Goal: Task Accomplishment & Management: Use online tool/utility

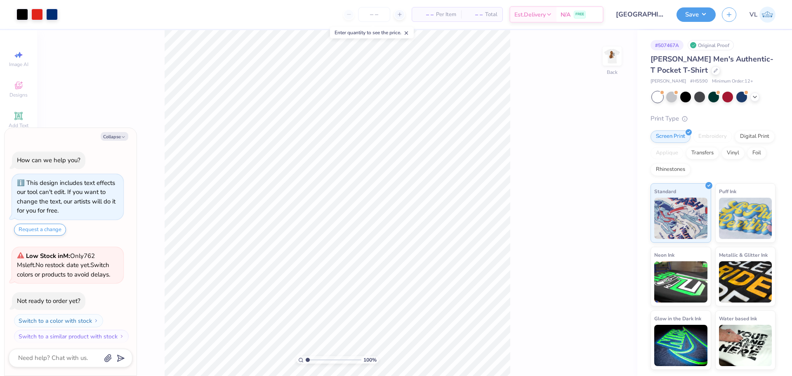
scroll to position [5, 0]
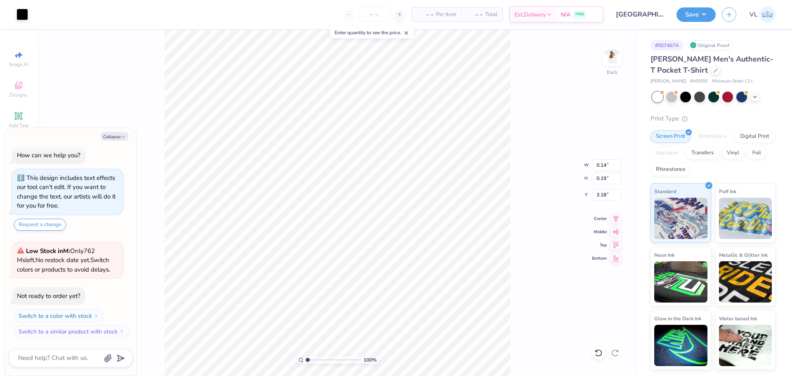
type textarea "x"
type input "0.07"
type input "0.26"
type input "3.11"
drag, startPoint x: 594, startPoint y: 57, endPoint x: 610, endPoint y: 56, distance: 15.7
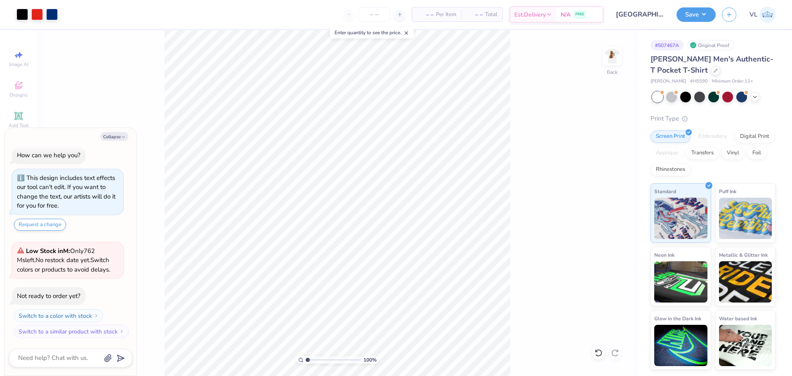
click at [597, 57] on div "100 % Back" at bounding box center [337, 203] width 600 height 346
click at [610, 56] on img at bounding box center [612, 56] width 33 height 33
type textarea "x"
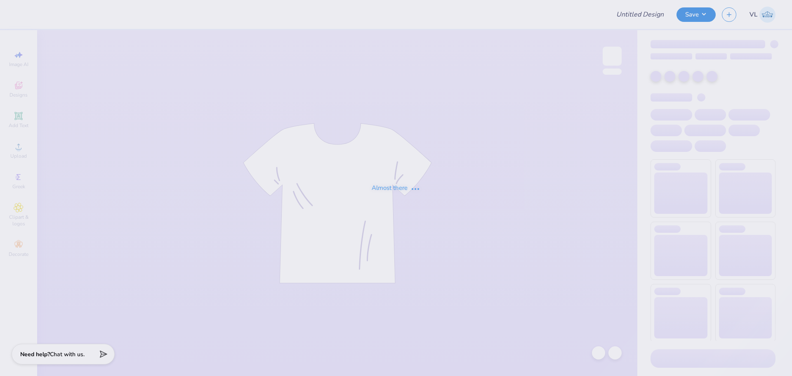
type input "Mallory Hamilton : The University of Kentucky"
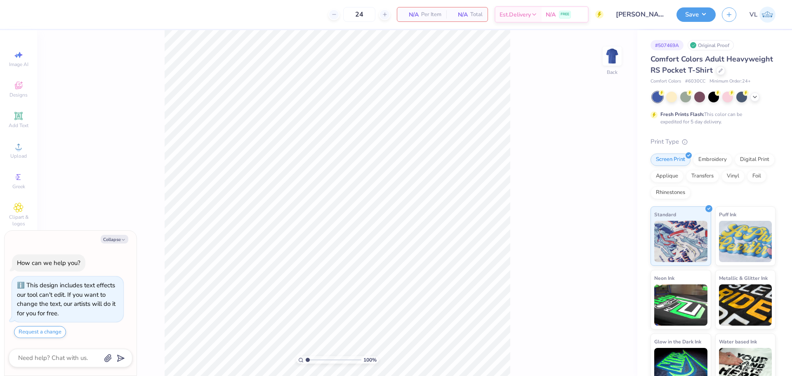
type textarea "x"
type input "1.48"
type textarea "x"
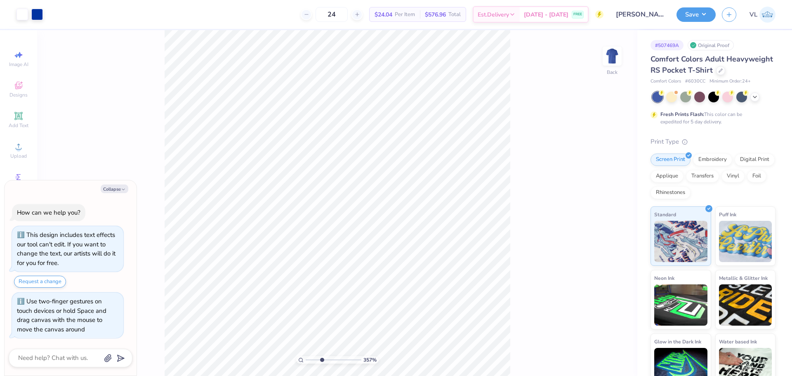
drag, startPoint x: 310, startPoint y: 359, endPoint x: 322, endPoint y: 359, distance: 11.6
type input "3.57"
click at [322, 359] on input "range" at bounding box center [334, 359] width 56 height 7
type textarea "x"
type input "3.57"
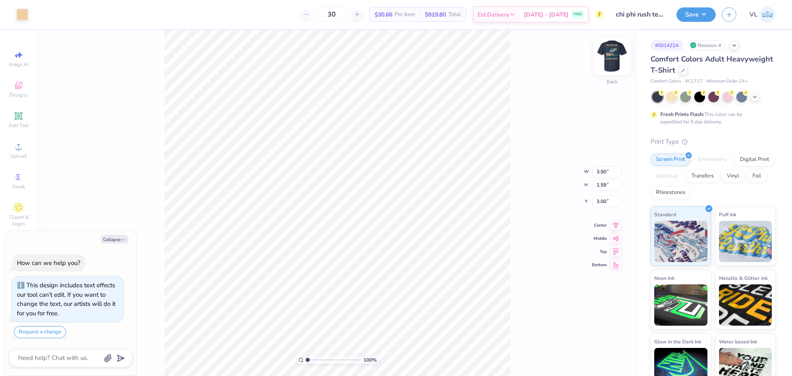
click at [609, 50] on img at bounding box center [612, 56] width 33 height 33
type textarea "x"
type input "1.43"
type input "1.18"
type input "15.80"
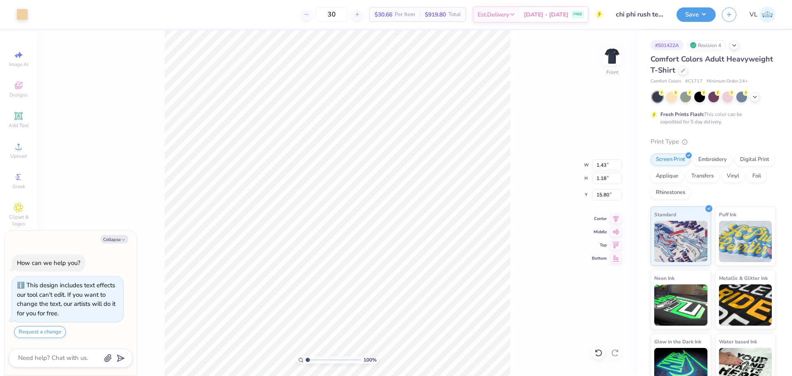
type textarea "x"
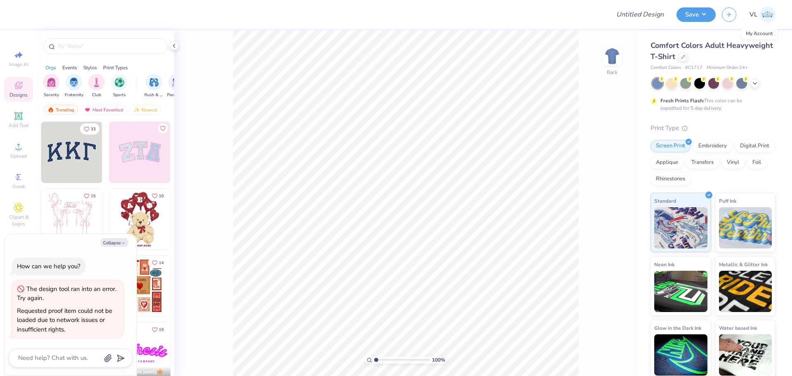
click at [755, 11] on span "VL" at bounding box center [754, 14] width 8 height 9
type textarea "x"
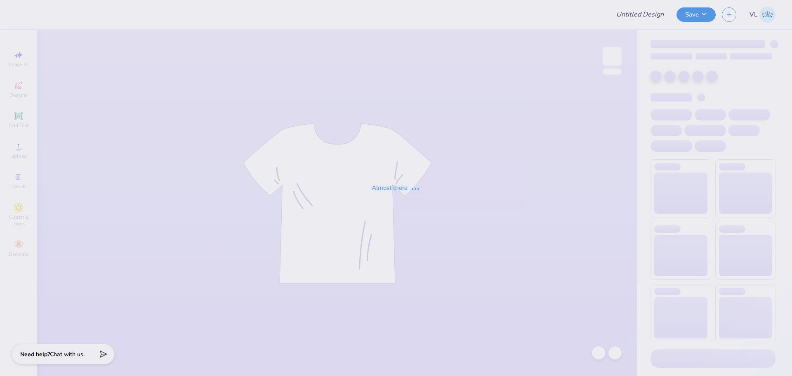
type input "Meteorology Chapter"
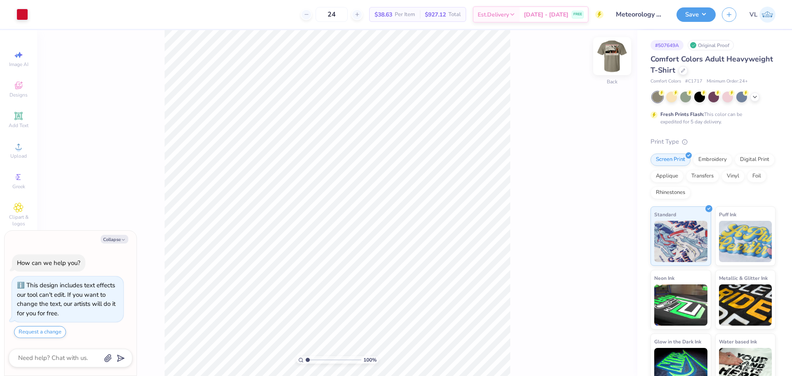
click at [611, 59] on img at bounding box center [612, 56] width 33 height 33
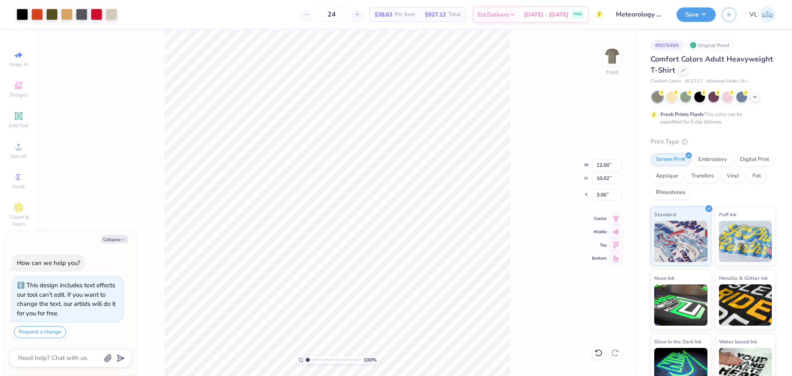
type textarea "x"
type input "0.40"
type input "0.54"
type input "11.33"
